Goal: Transaction & Acquisition: Purchase product/service

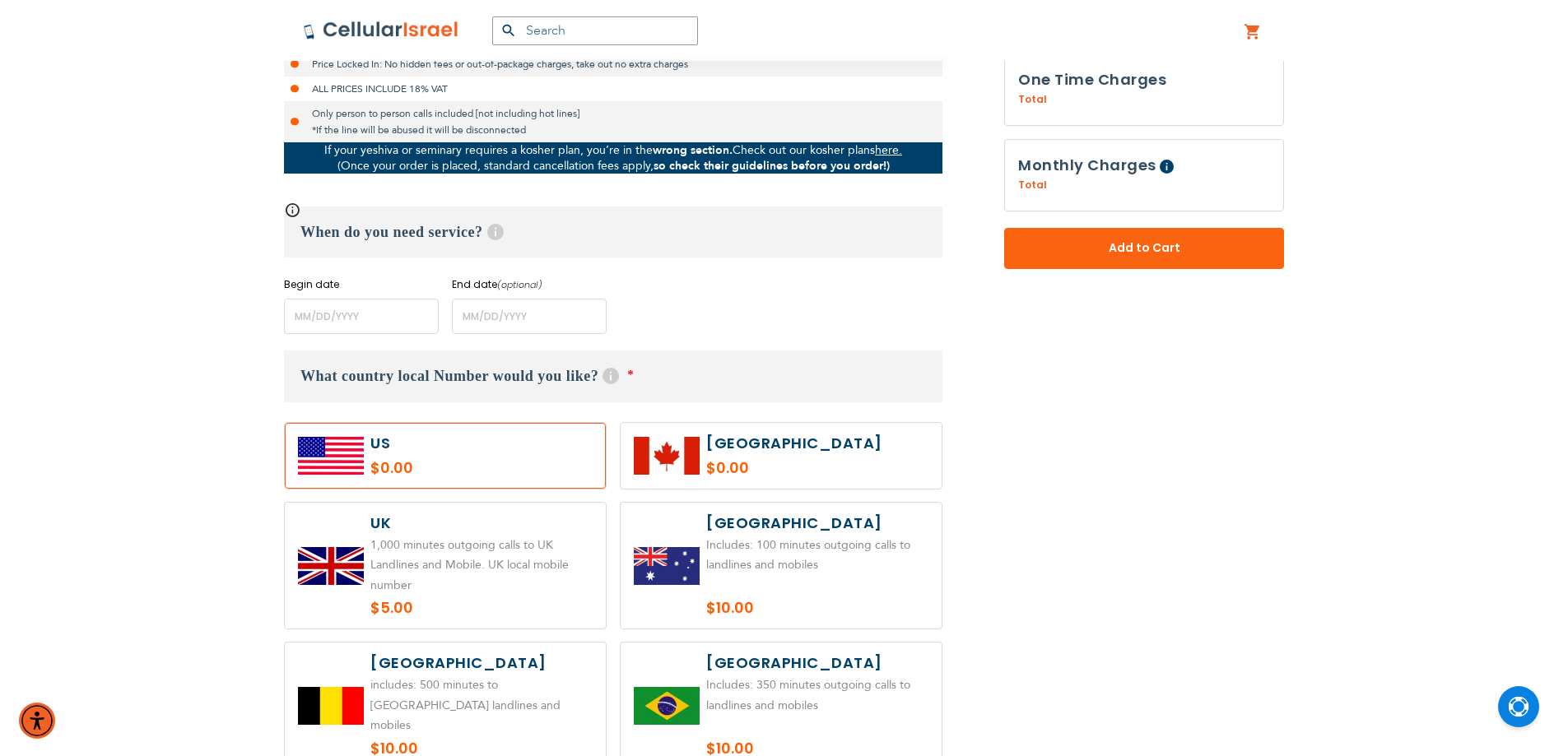
scroll to position [576, 0]
click at [384, 311] on input "name" at bounding box center [361, 315] width 155 height 36
click at [321, 311] on input "name" at bounding box center [361, 315] width 155 height 36
click at [435, 323] on input "name" at bounding box center [361, 315] width 155 height 36
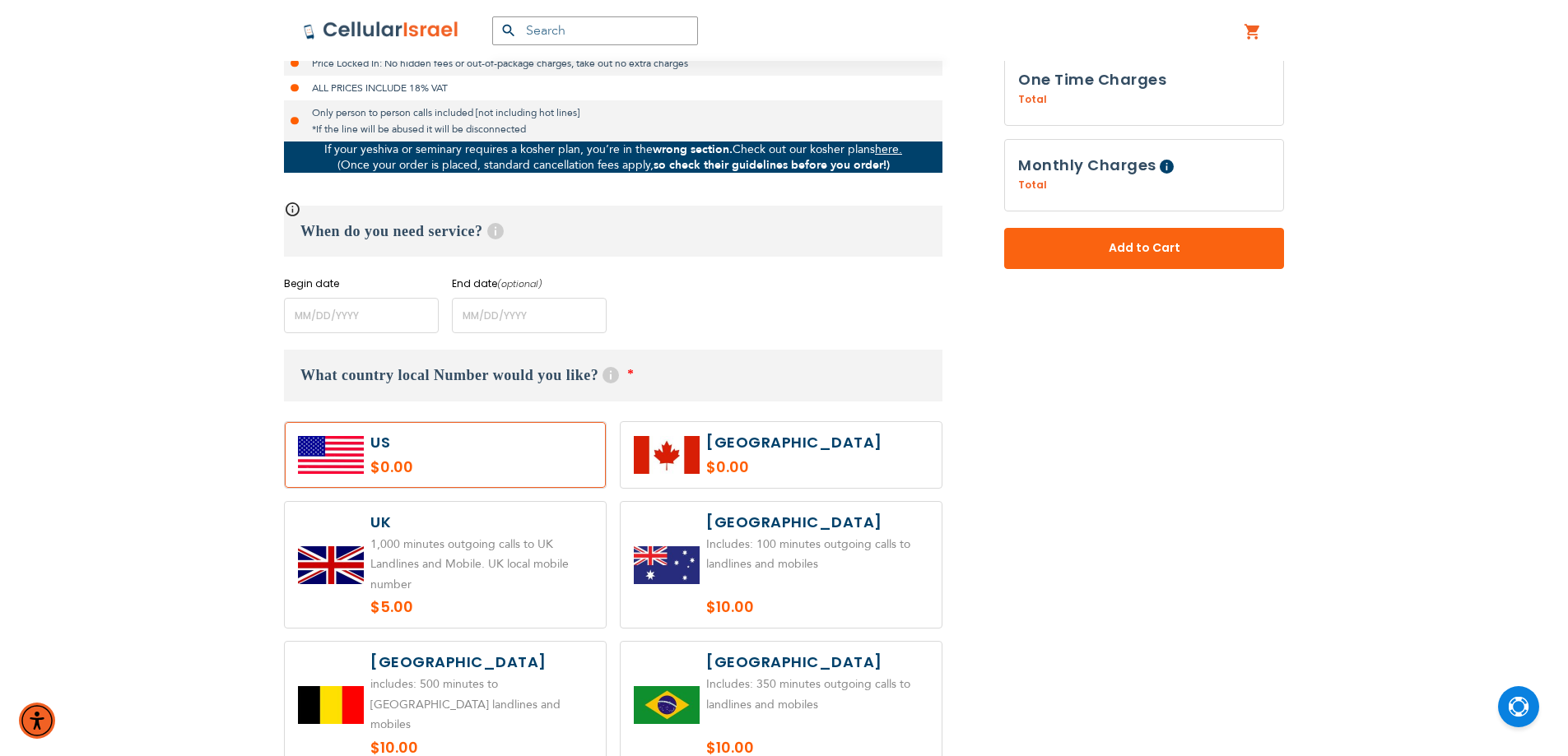
click at [726, 310] on div "Begin date Please enter Start Date End date (optional) Please enter End Date Lo…" at bounding box center [612, 304] width 658 height 57
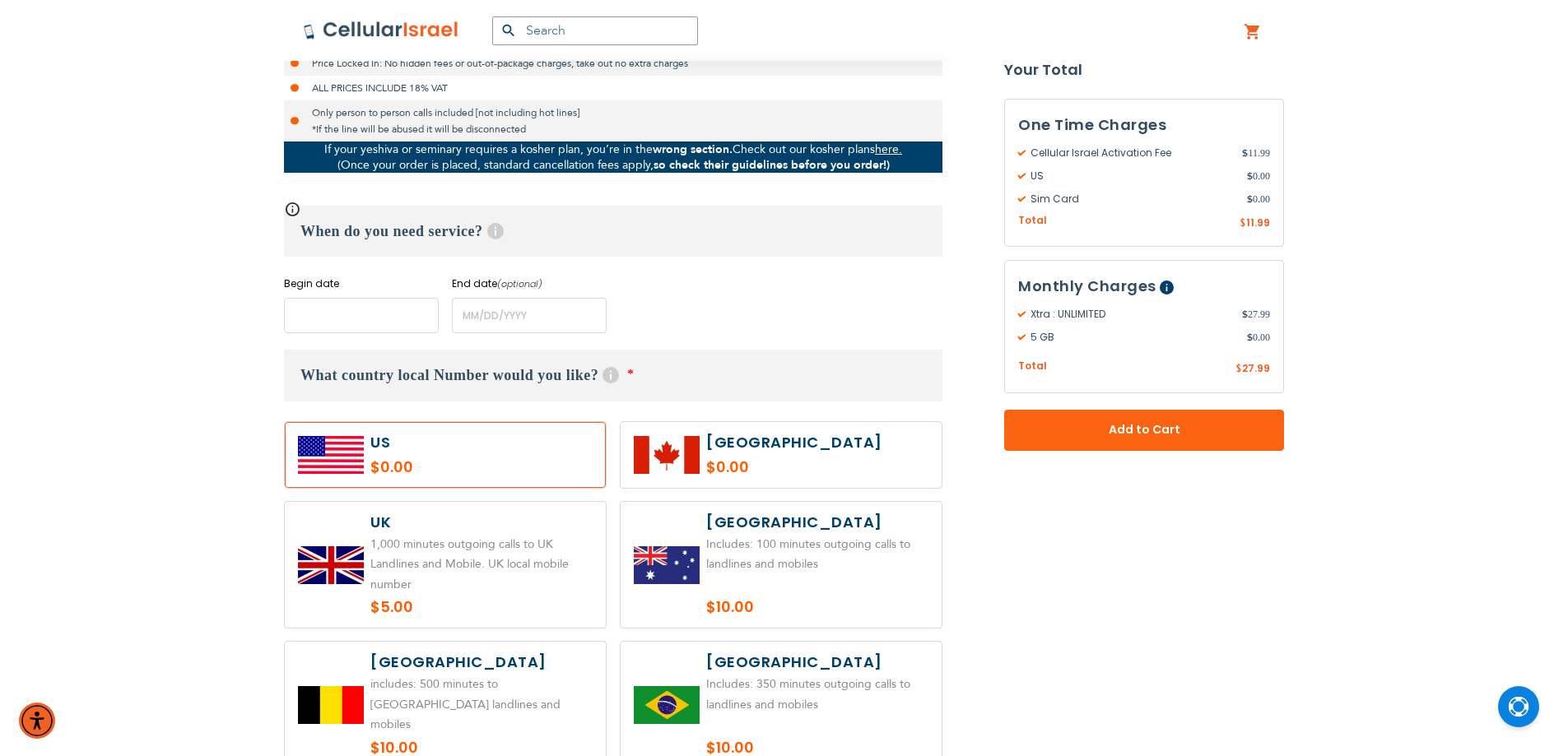
click at [370, 300] on input "name" at bounding box center [361, 315] width 155 height 36
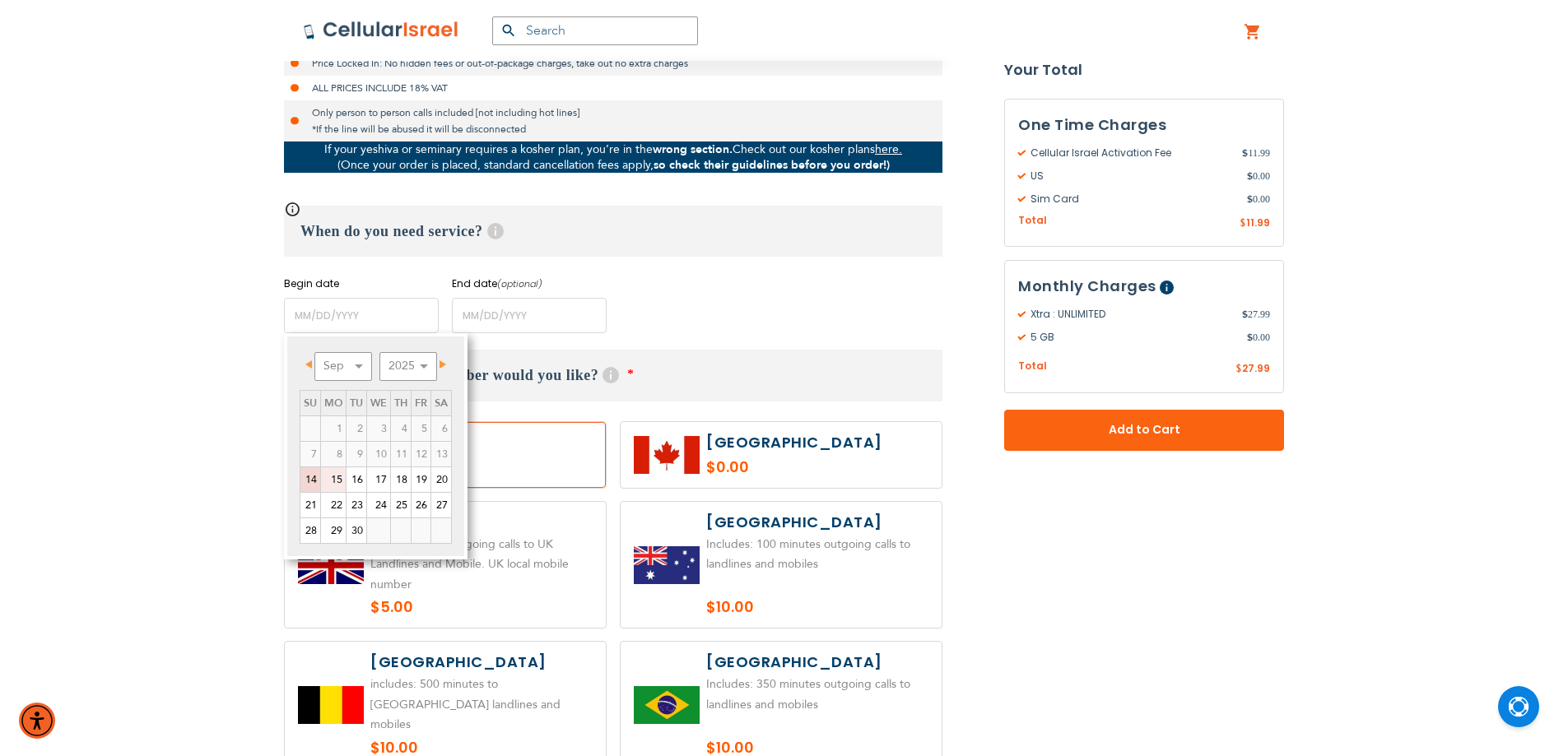
click at [329, 483] on link "15" at bounding box center [332, 479] width 24 height 24
type input "[DATE]"
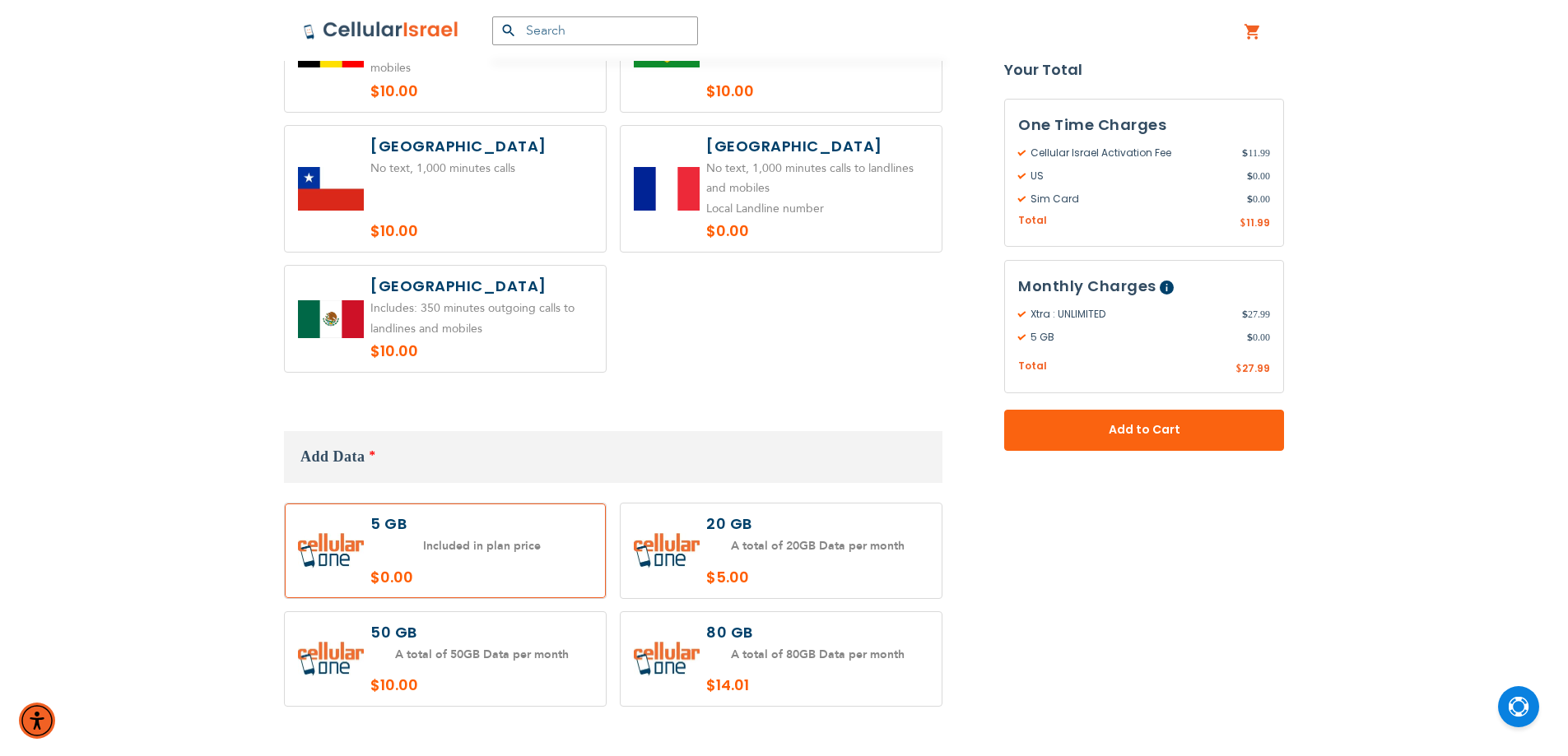
scroll to position [1400, 0]
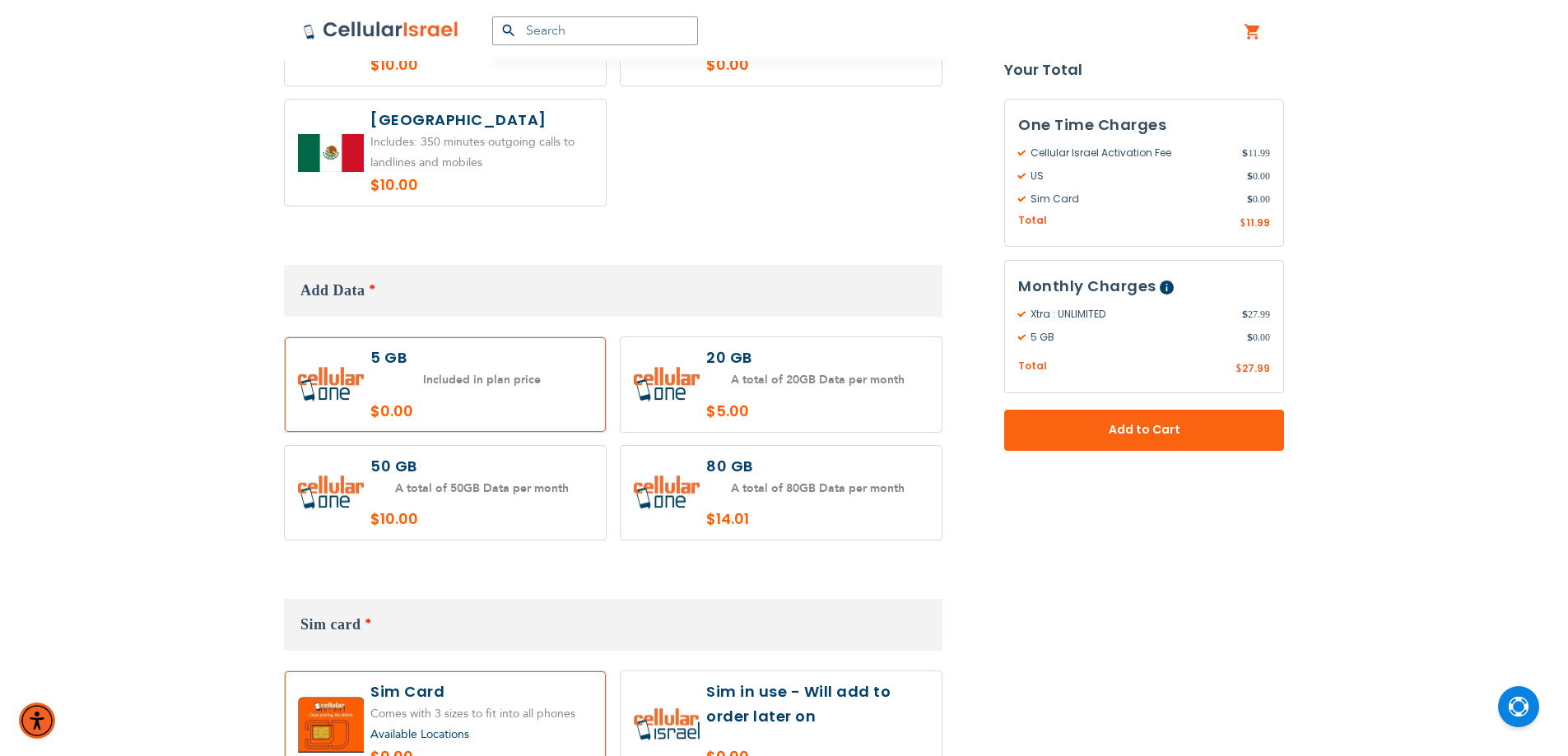
click at [726, 375] on label at bounding box center [780, 385] width 321 height 95
radio input "true"
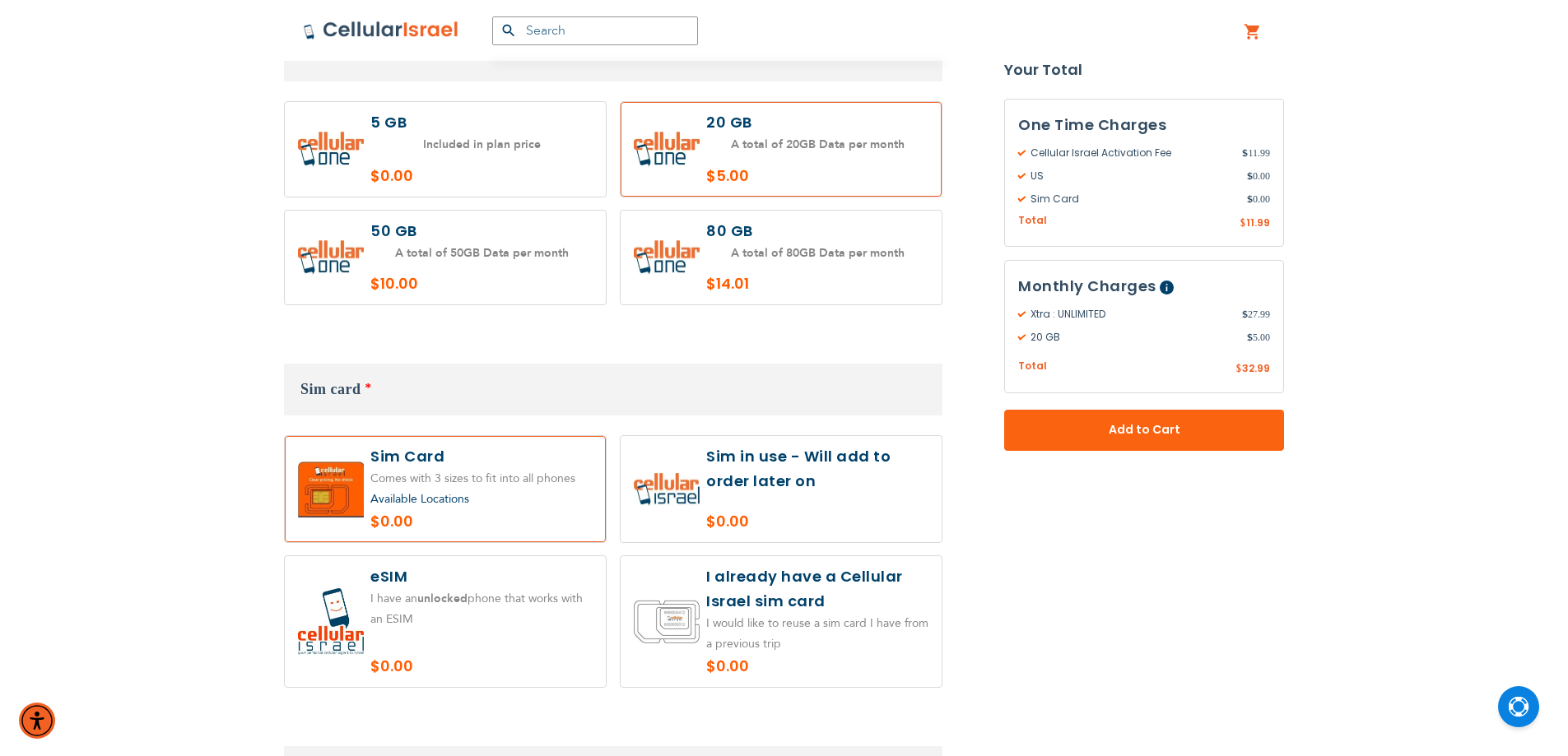
scroll to position [1811, 0]
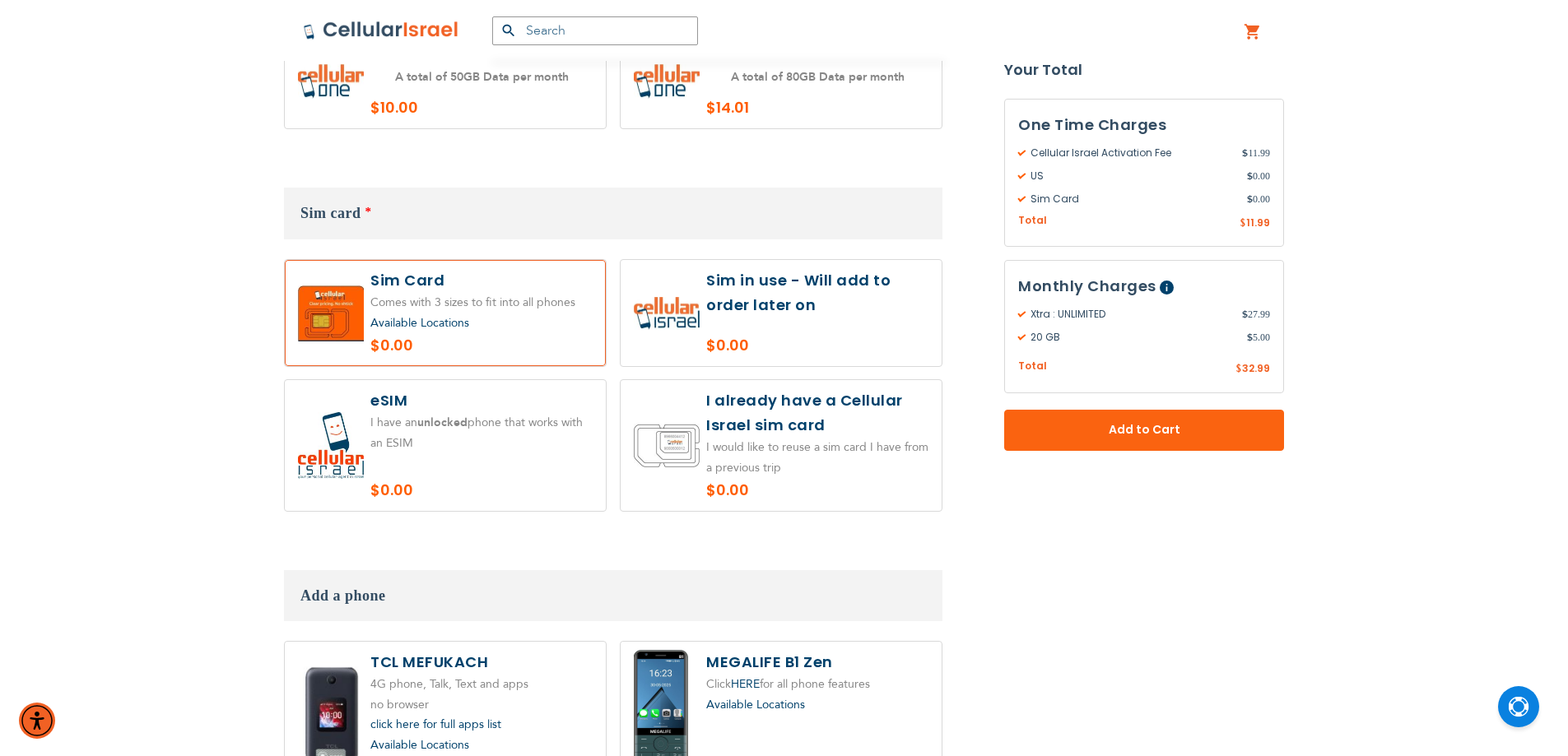
click at [728, 299] on label at bounding box center [780, 313] width 321 height 107
radio input "true"
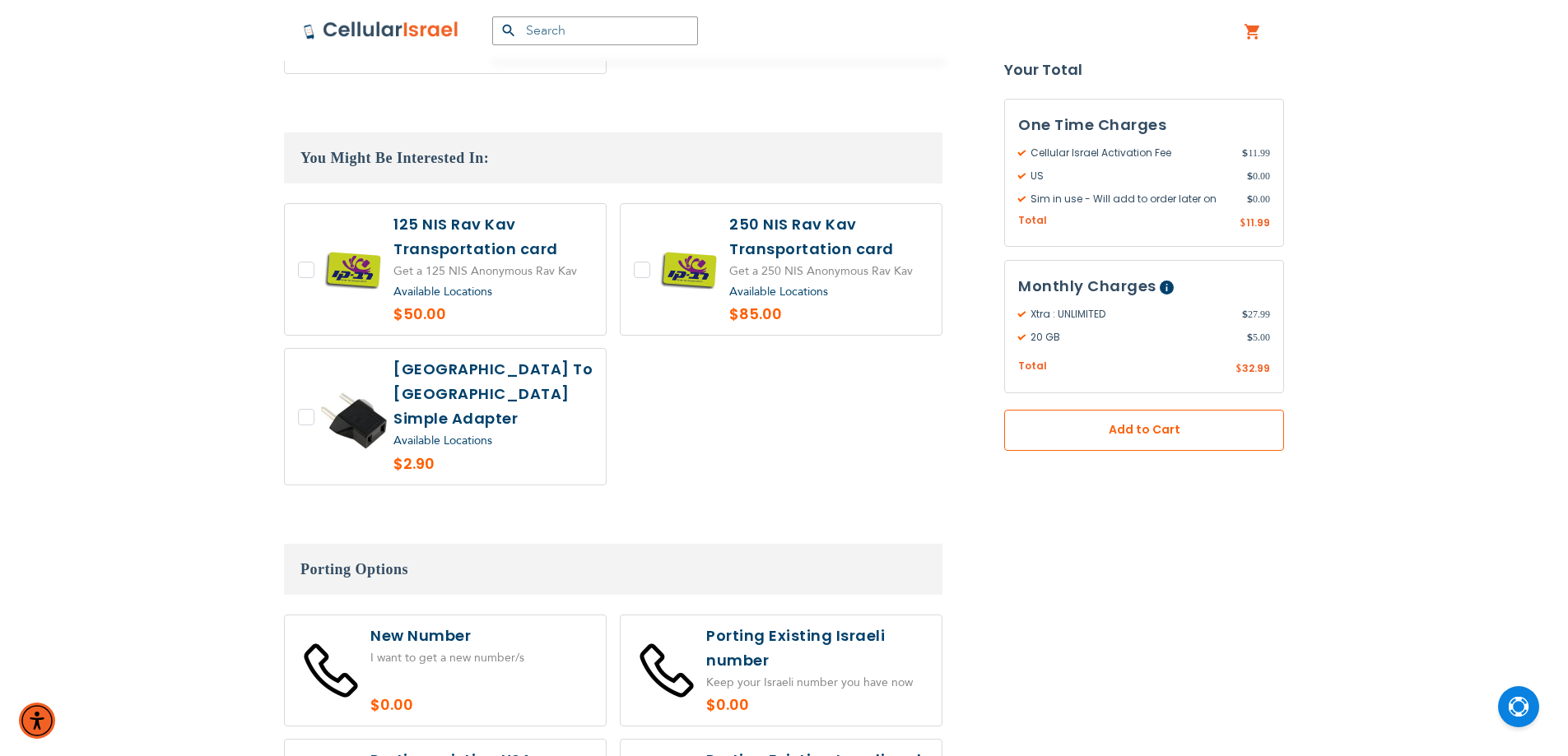
scroll to position [2798, 0]
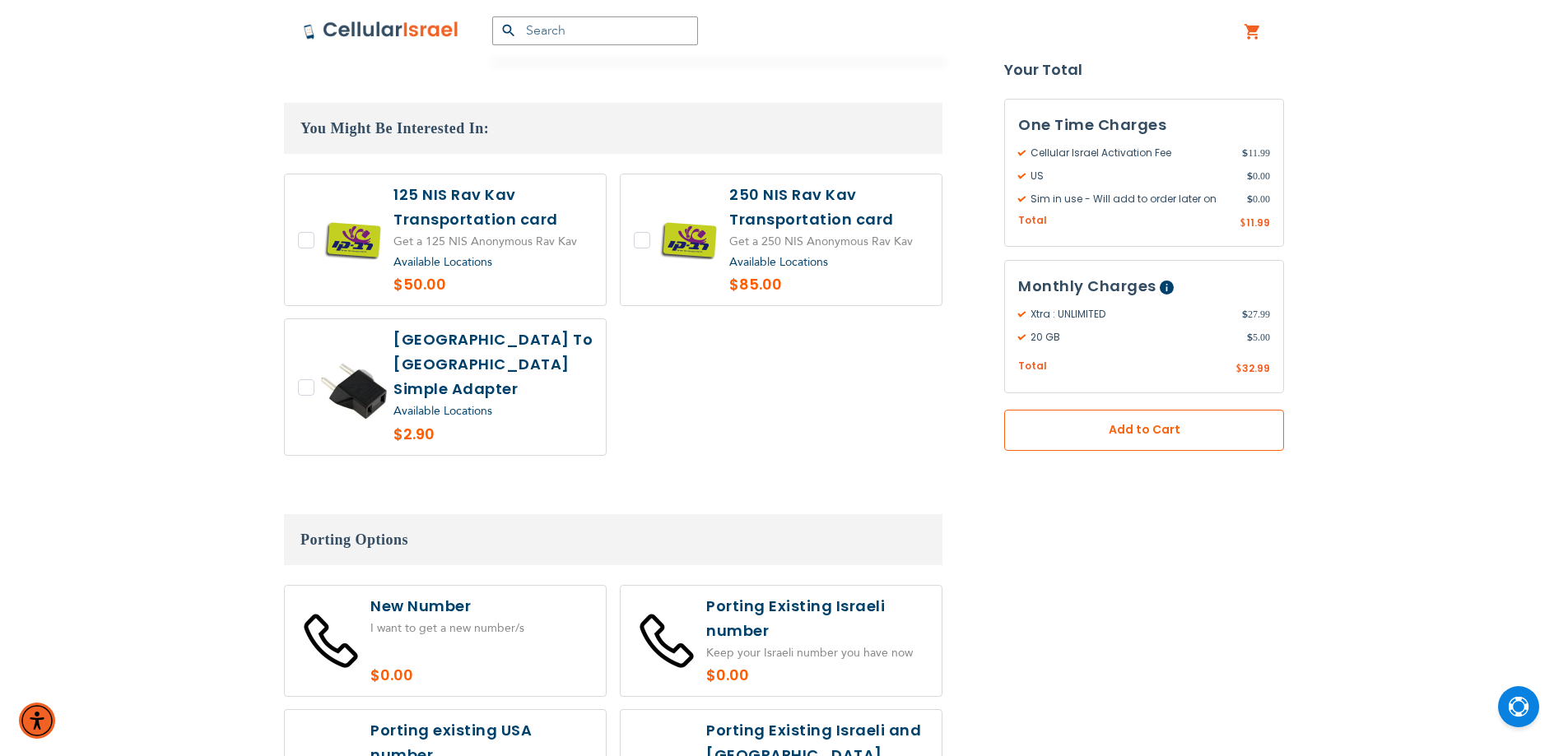
click at [1153, 433] on span "Add to Cart" at bounding box center [1144, 431] width 172 height 17
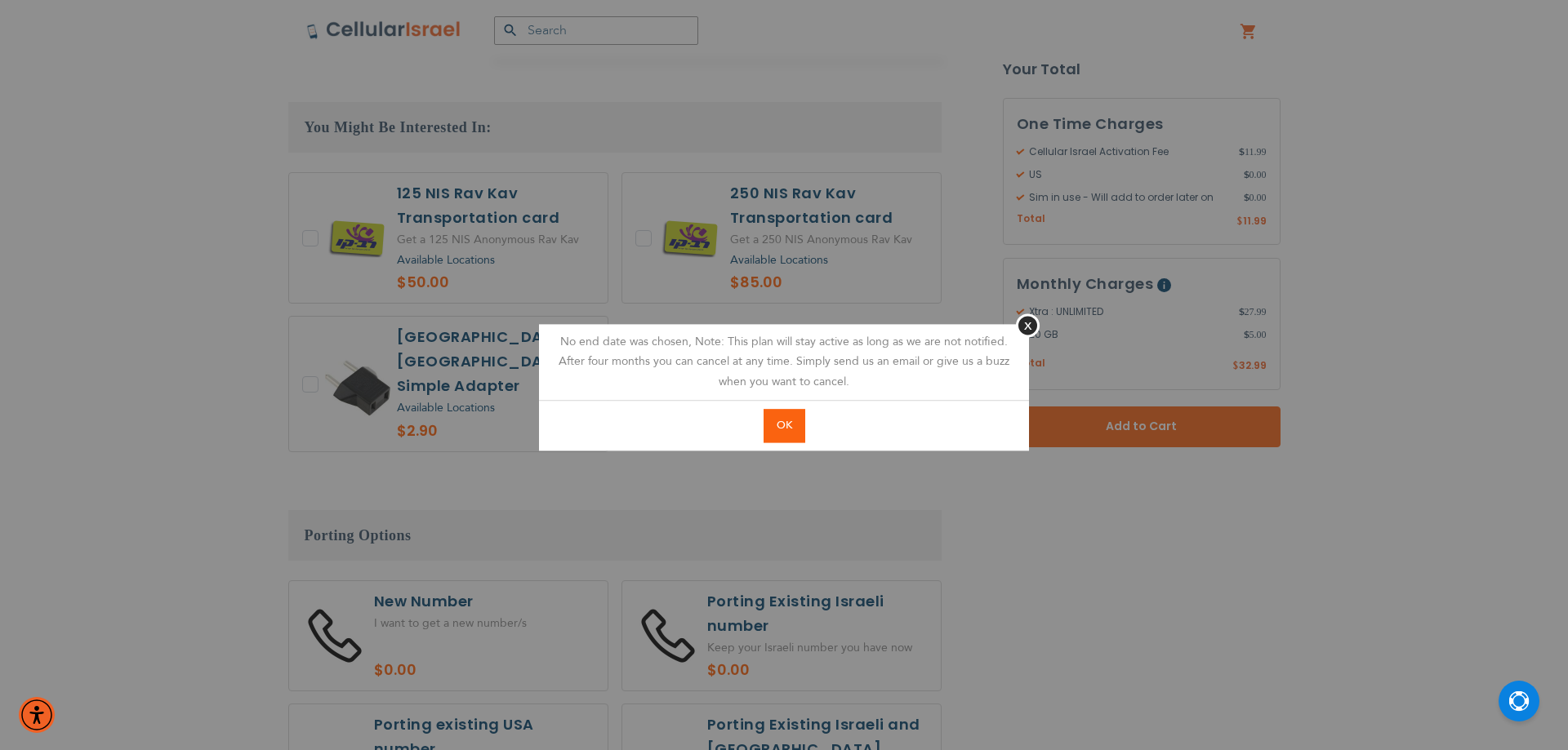
click at [799, 427] on button "OK" at bounding box center [784, 425] width 41 height 34
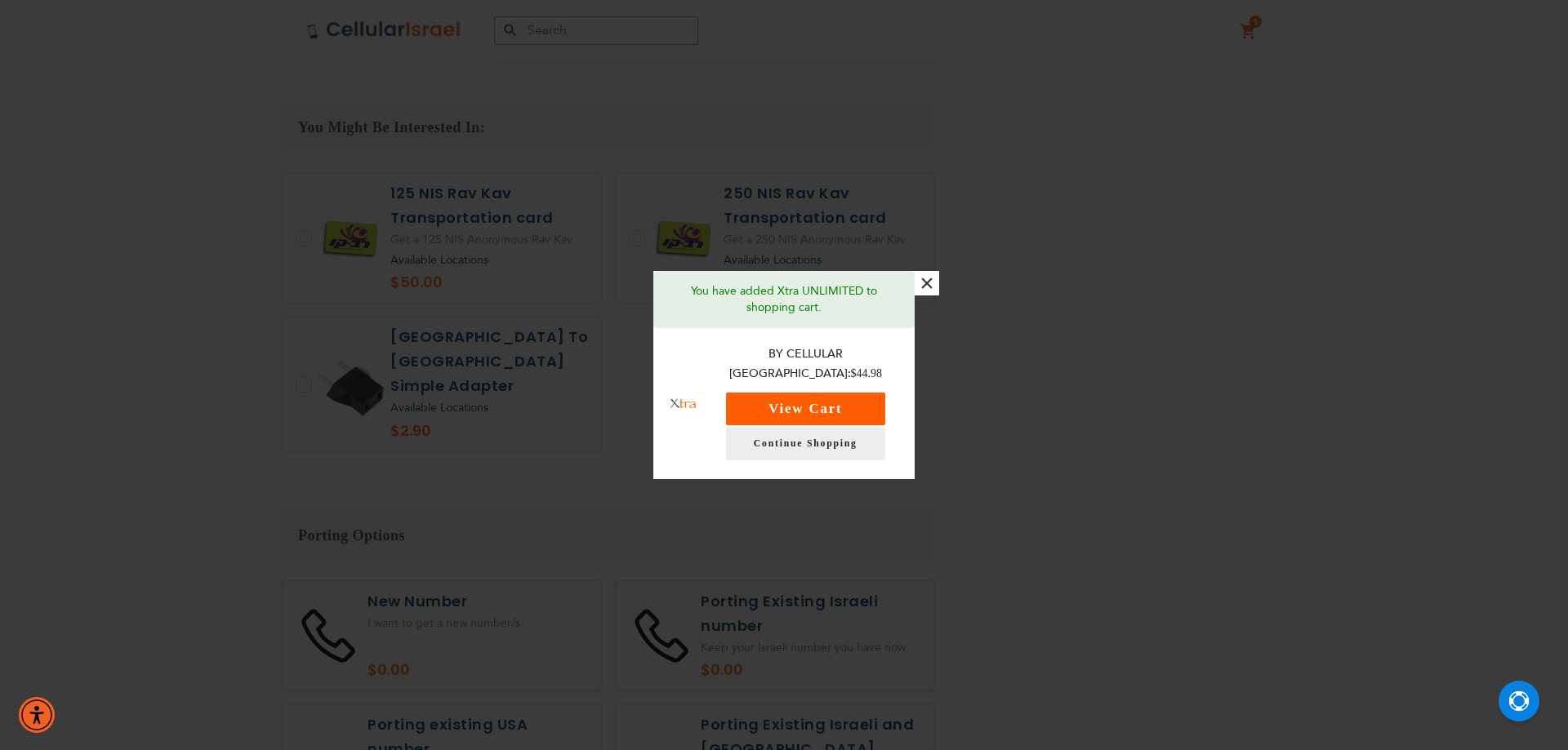
click at [874, 392] on button "View Cart" at bounding box center [806, 409] width 160 height 33
